Goal: Task Accomplishment & Management: Manage account settings

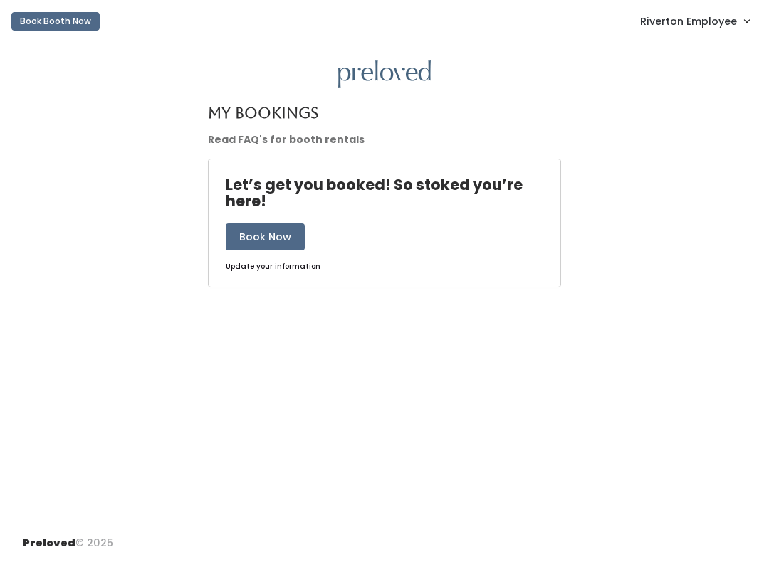
click at [695, 25] on span "Riverton Employee" at bounding box center [688, 22] width 97 height 16
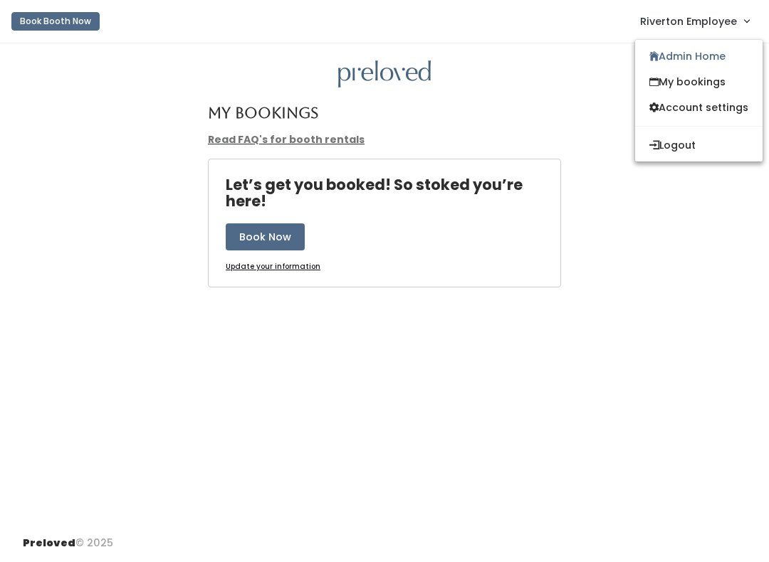
click at [696, 56] on link "Admin Home" at bounding box center [698, 56] width 127 height 26
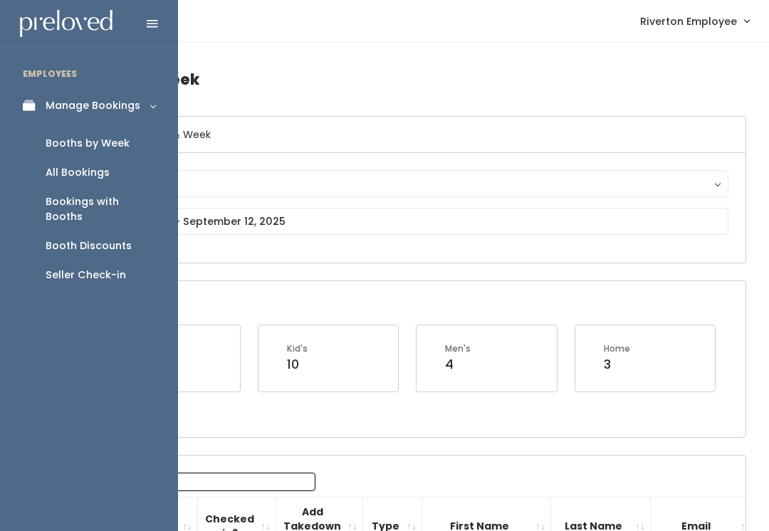
click at [115, 145] on div "Booths by Week" at bounding box center [88, 143] width 84 height 15
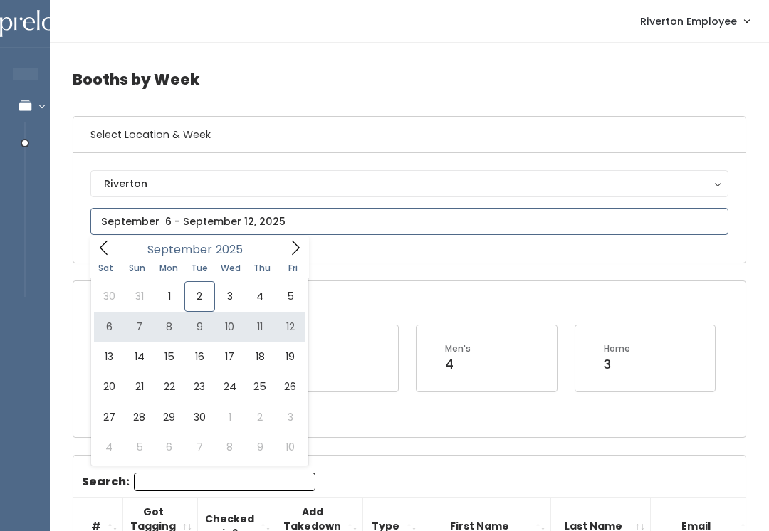
type input "September 6 to September 12"
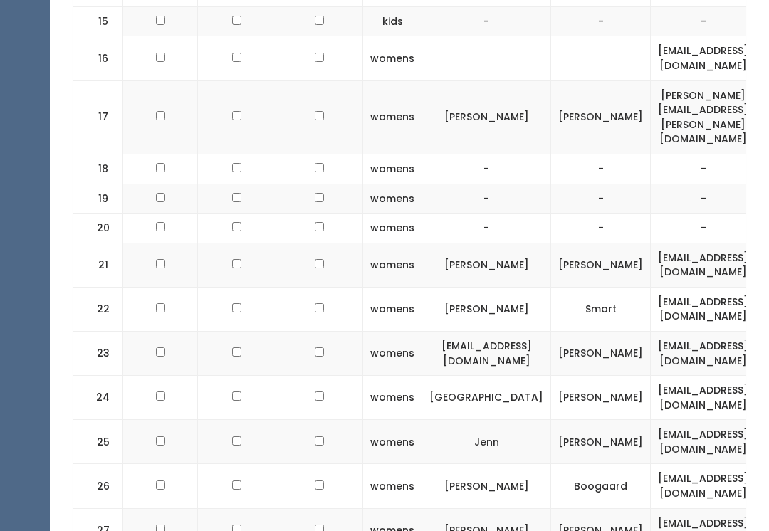
scroll to position [1052, 0]
